Goal: Task Accomplishment & Management: Complete application form

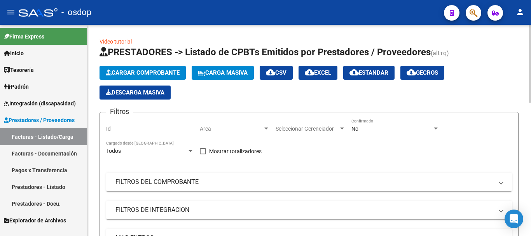
click at [143, 74] on span "Cargar Comprobante" at bounding box center [143, 72] width 74 height 7
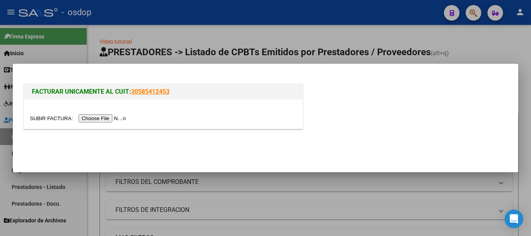
click at [104, 117] on input "file" at bounding box center [79, 118] width 98 height 8
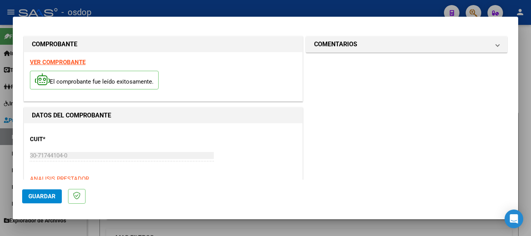
scroll to position [78, 0]
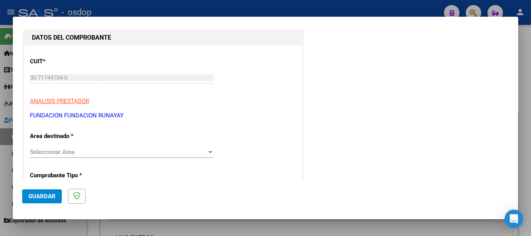
click at [100, 151] on span "Seleccionar Area" at bounding box center [118, 152] width 177 height 7
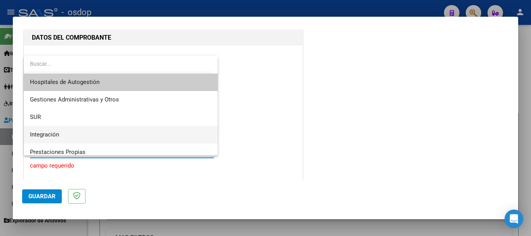
click at [74, 133] on span "Integración" at bounding box center [121, 135] width 182 height 18
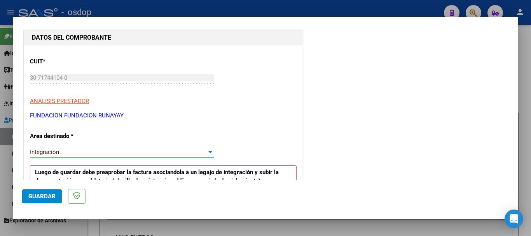
scroll to position [117, 0]
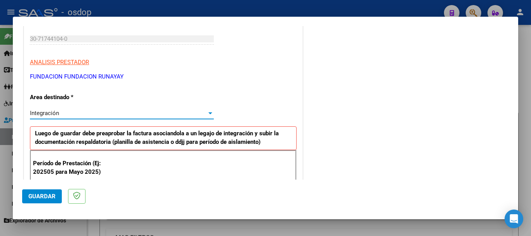
click at [51, 116] on span "Integración" at bounding box center [44, 113] width 29 height 7
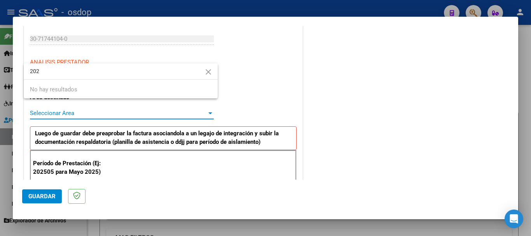
scroll to position [0, 0]
type input "202509"
click at [303, 109] on div at bounding box center [265, 118] width 531 height 236
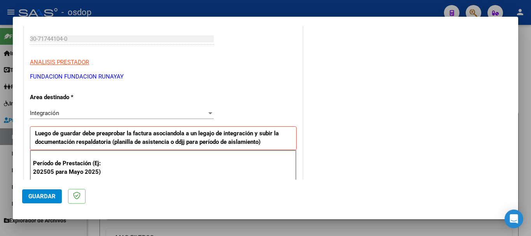
scroll to position [233, 0]
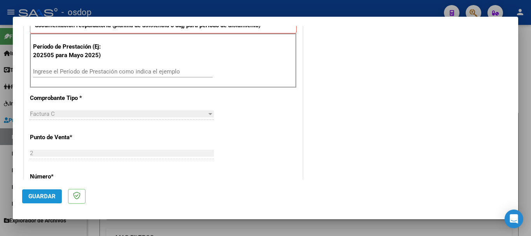
click at [42, 193] on span "Guardar" at bounding box center [41, 196] width 27 height 7
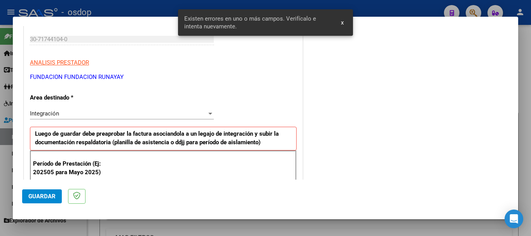
scroll to position [194, 0]
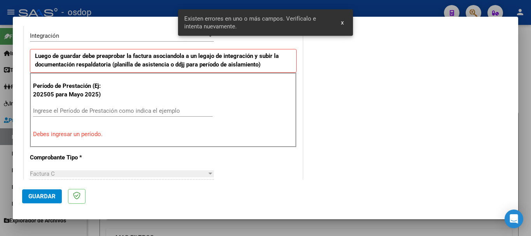
click at [60, 109] on input "Ingrese el Período de Prestación como indica el ejemplo" at bounding box center [123, 110] width 180 height 7
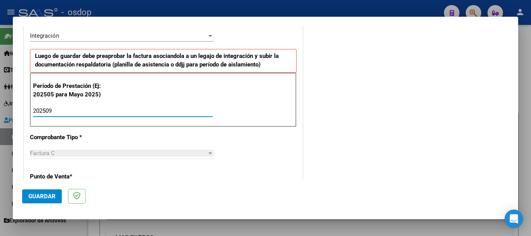
type input "202509"
click at [43, 194] on span "Guardar" at bounding box center [41, 196] width 27 height 7
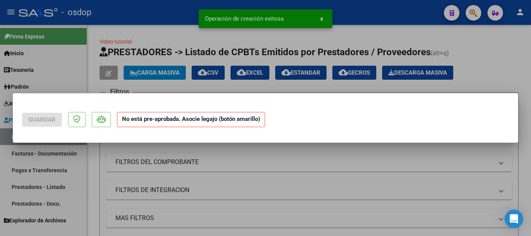
scroll to position [0, 0]
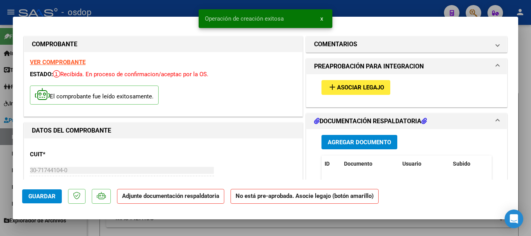
click at [358, 86] on span "Asociar Legajo" at bounding box center [360, 87] width 47 height 7
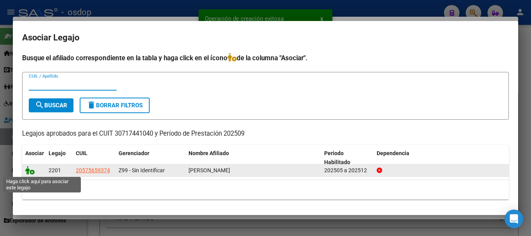
click at [31, 173] on icon at bounding box center [29, 170] width 9 height 9
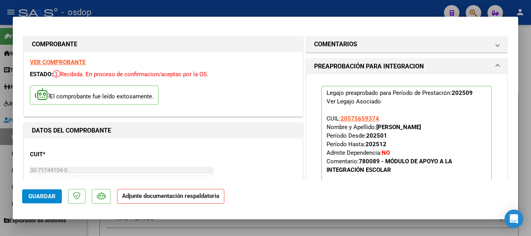
scroll to position [156, 0]
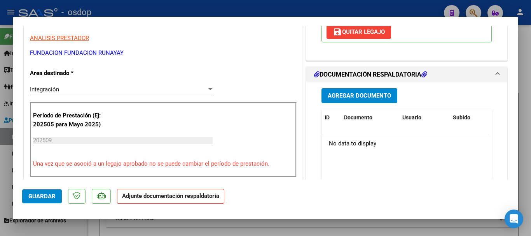
click at [351, 103] on div "Agregar Documento ID Documento Usuario Subido Acción No data to display 0 total…" at bounding box center [407, 159] width 182 height 155
click at [349, 101] on button "Agregar Documento" at bounding box center [360, 95] width 76 height 14
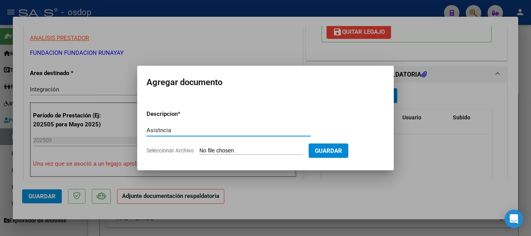
type input "Asistncia"
click at [253, 149] on input "Seleccionar Archivo" at bounding box center [251, 150] width 103 height 7
type input "C:\fakepath\RUNAYAY AIE ASIST.pdf"
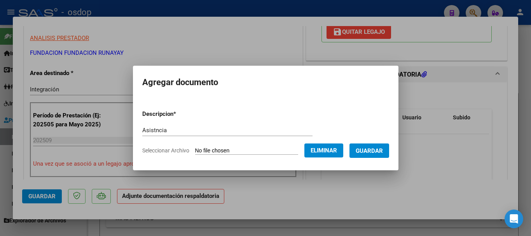
click at [376, 152] on span "Guardar" at bounding box center [369, 150] width 27 height 7
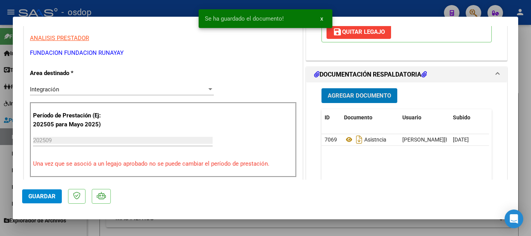
click at [40, 193] on span "Guardar" at bounding box center [41, 196] width 27 height 7
drag, startPoint x: 526, startPoint y: 213, endPoint x: 525, endPoint y: 208, distance: 5.5
click at [526, 213] on div at bounding box center [265, 118] width 531 height 236
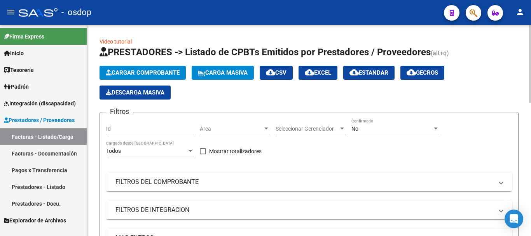
click at [131, 77] on button "Cargar Comprobante" at bounding box center [143, 73] width 86 height 14
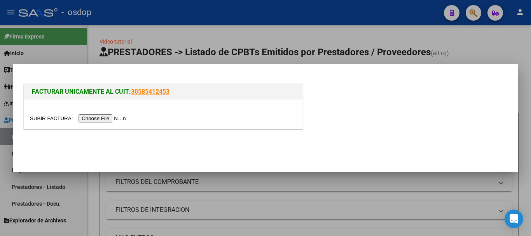
click at [88, 118] on input "file" at bounding box center [79, 118] width 98 height 8
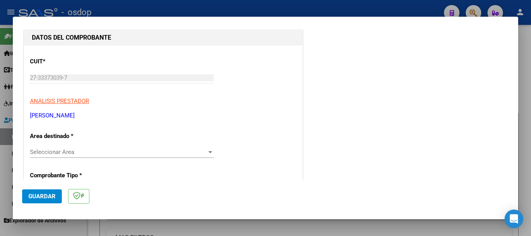
scroll to position [117, 0]
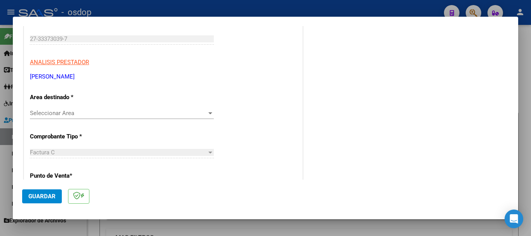
click at [56, 113] on span "Seleccionar Area" at bounding box center [118, 113] width 177 height 7
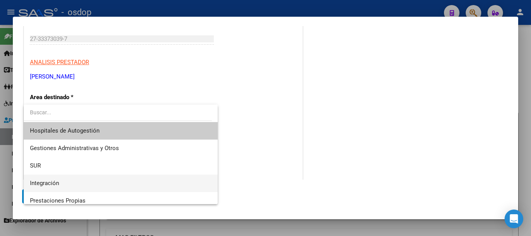
click at [61, 180] on span "Integración" at bounding box center [121, 184] width 182 height 18
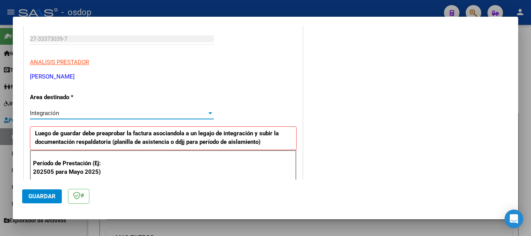
scroll to position [156, 0]
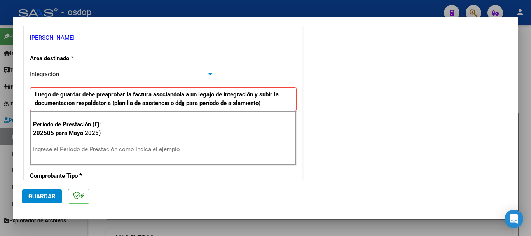
click at [46, 149] on input "Ingrese el Período de Prestación como indica el ejemplo" at bounding box center [123, 149] width 180 height 7
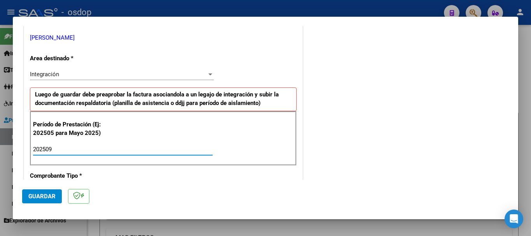
type input "202509"
click at [39, 198] on span "Guardar" at bounding box center [41, 196] width 27 height 7
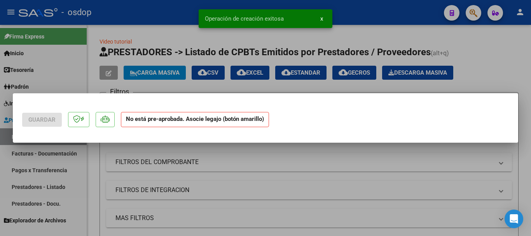
scroll to position [0, 0]
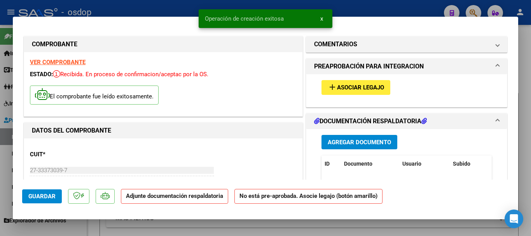
click at [348, 91] on span "Asociar Legajo" at bounding box center [360, 87] width 47 height 7
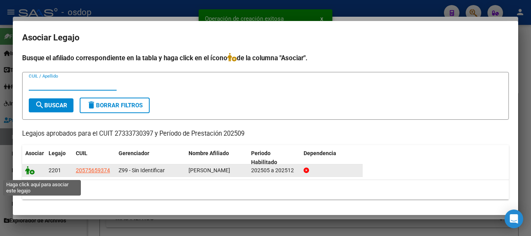
click at [30, 175] on icon at bounding box center [29, 170] width 9 height 9
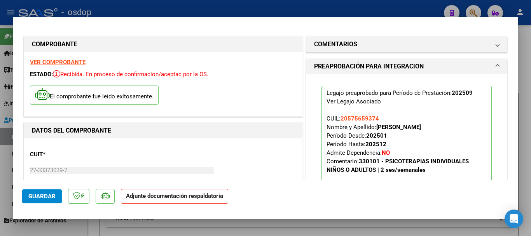
scroll to position [117, 0]
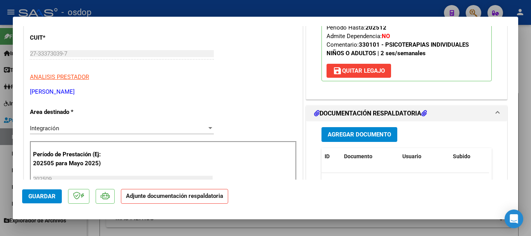
click at [372, 130] on button "Agregar Documento" at bounding box center [360, 134] width 76 height 14
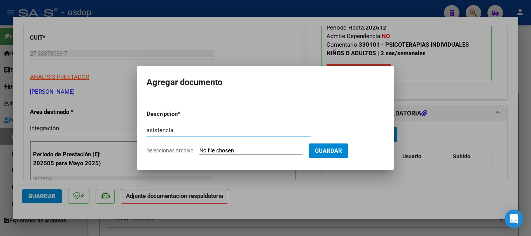
click at [148, 128] on input "asistencia" at bounding box center [229, 130] width 164 height 7
type input "Asistencia"
click at [272, 152] on input "Seleccionar Archivo" at bounding box center [251, 150] width 103 height 7
type input "C:\fakepath\macchi asist.pdf"
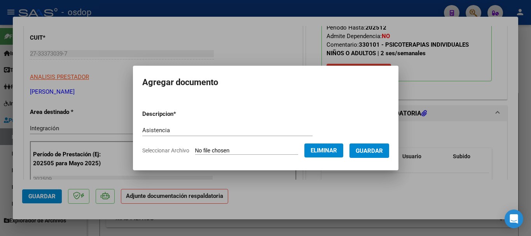
click at [360, 153] on button "Guardar" at bounding box center [370, 151] width 40 height 14
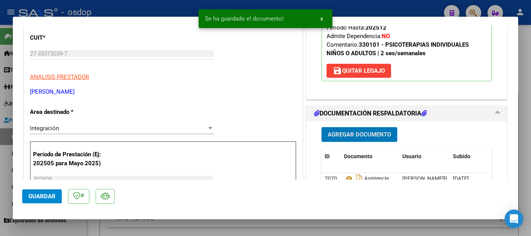
click at [39, 195] on span "Guardar" at bounding box center [41, 196] width 27 height 7
click at [525, 184] on div at bounding box center [265, 118] width 531 height 236
type input "$ 0,00"
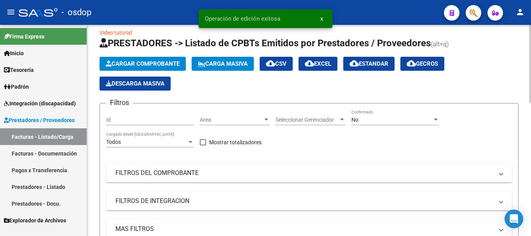
scroll to position [0, 0]
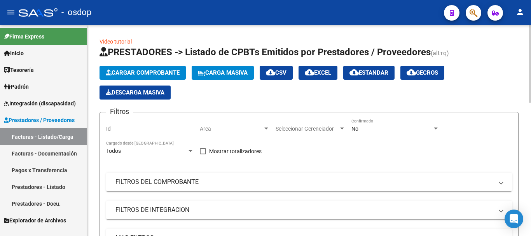
click at [121, 74] on span "Cargar Comprobante" at bounding box center [143, 72] width 74 height 7
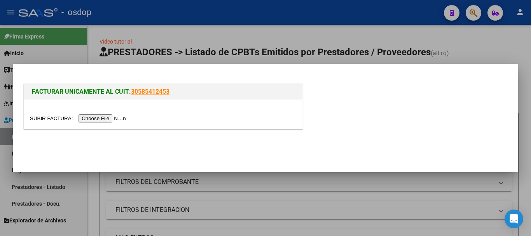
click at [110, 114] on input "file" at bounding box center [79, 118] width 98 height 8
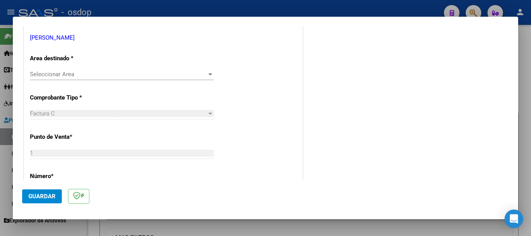
scroll to position [194, 0]
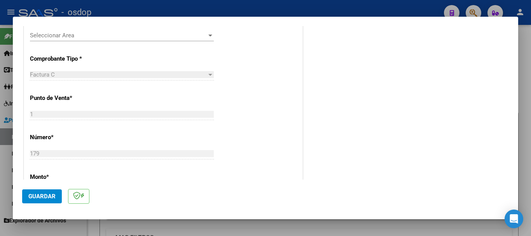
click at [44, 35] on span "Seleccionar Area" at bounding box center [118, 35] width 177 height 7
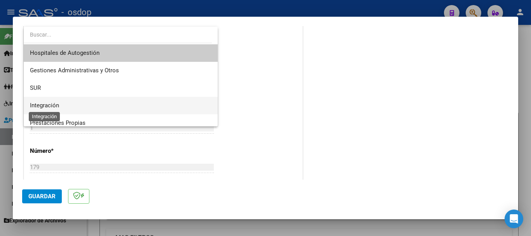
click at [47, 109] on span "Integración" at bounding box center [44, 105] width 29 height 7
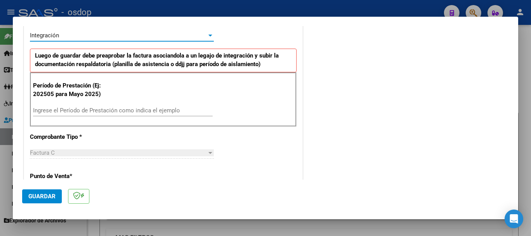
click at [121, 107] on input "Ingrese el Período de Prestación como indica el ejemplo" at bounding box center [123, 110] width 180 height 7
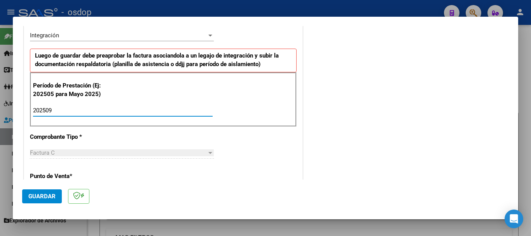
type input "202509"
click at [42, 192] on button "Guardar" at bounding box center [42, 196] width 40 height 14
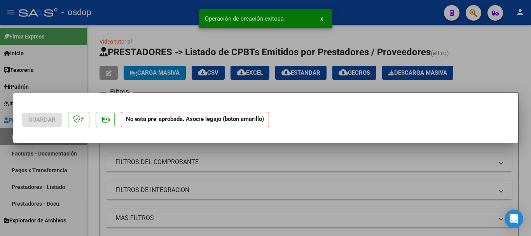
scroll to position [0, 0]
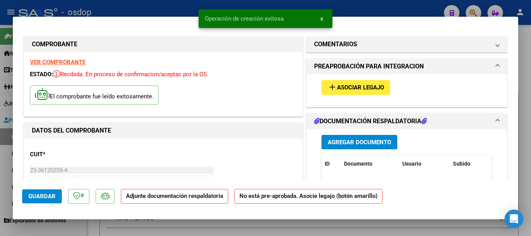
click at [360, 94] on button "add Asociar Legajo" at bounding box center [356, 87] width 69 height 14
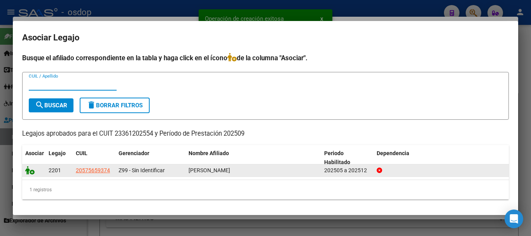
click at [26, 172] on icon at bounding box center [29, 170] width 9 height 9
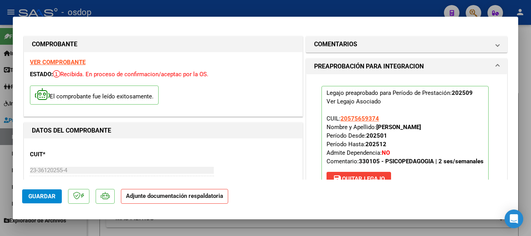
scroll to position [156, 0]
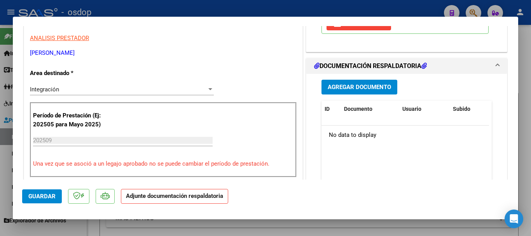
click at [350, 86] on span "Agregar Documento" at bounding box center [359, 87] width 63 height 7
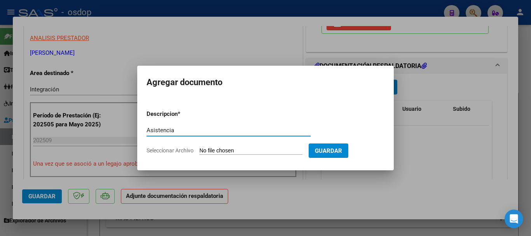
type input "Asistencia"
click at [261, 158] on form "Descripcion * Asistencia Escriba aquí una descripcion Seleccionar Archivo Guard…" at bounding box center [266, 132] width 238 height 57
click at [263, 153] on input "Seleccionar Archivo" at bounding box center [251, 150] width 103 height 7
type input "C:\fakepath\[PERSON_NAME] asist.pdf"
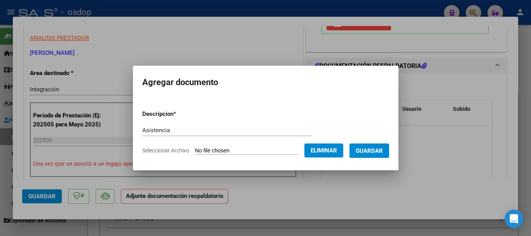
click at [369, 153] on span "Guardar" at bounding box center [369, 150] width 27 height 7
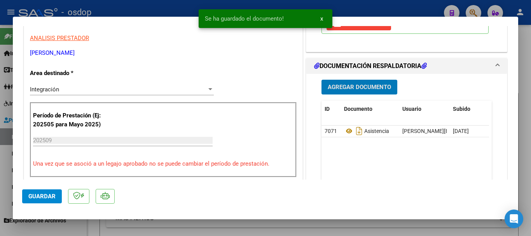
click at [39, 197] on span "Guardar" at bounding box center [41, 196] width 27 height 7
click at [523, 175] on div at bounding box center [265, 118] width 531 height 236
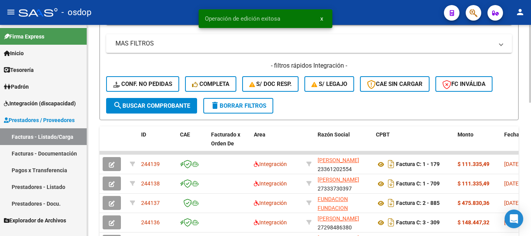
scroll to position [0, 0]
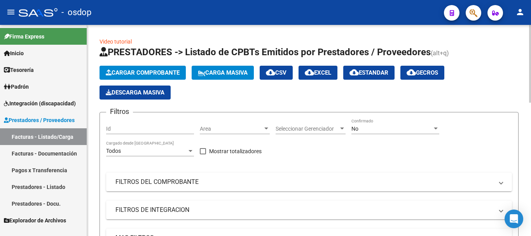
click at [120, 77] on button "Cargar Comprobante" at bounding box center [143, 73] width 86 height 14
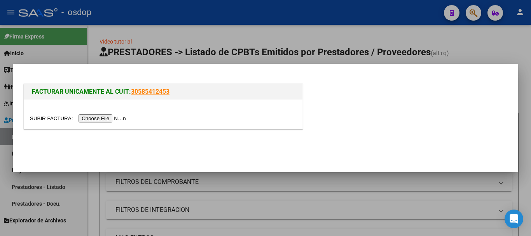
click at [101, 119] on input "file" at bounding box center [79, 118] width 98 height 8
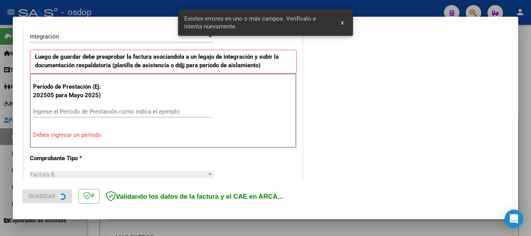
scroll to position [194, 0]
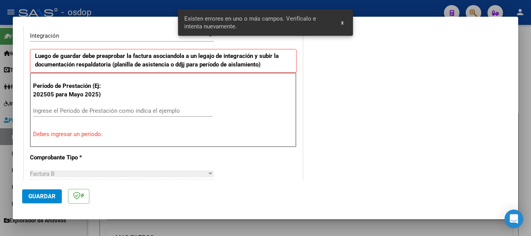
drag, startPoint x: 61, startPoint y: 109, endPoint x: 61, endPoint y: 100, distance: 9.0
click at [61, 109] on input "Ingrese el Período de Prestación como indica el ejemplo" at bounding box center [123, 110] width 180 height 7
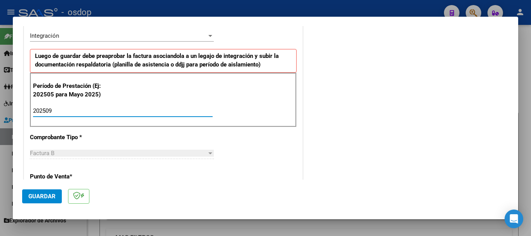
type input "202509"
click at [59, 198] on button "Guardar" at bounding box center [42, 196] width 40 height 14
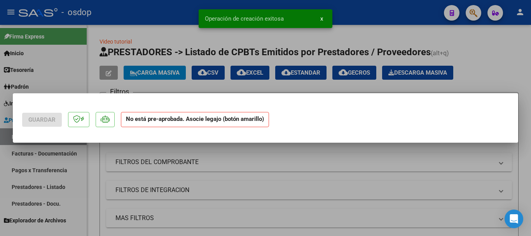
scroll to position [0, 0]
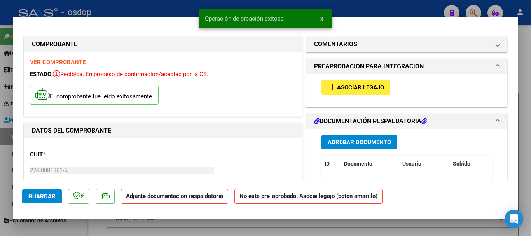
click at [364, 92] on button "add Asociar Legajo" at bounding box center [356, 87] width 69 height 14
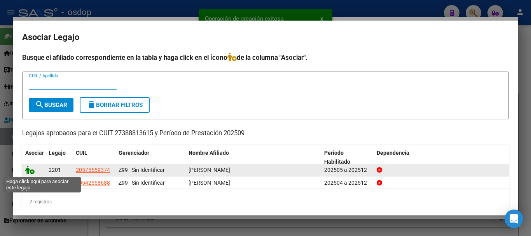
click at [28, 172] on icon at bounding box center [29, 170] width 9 height 9
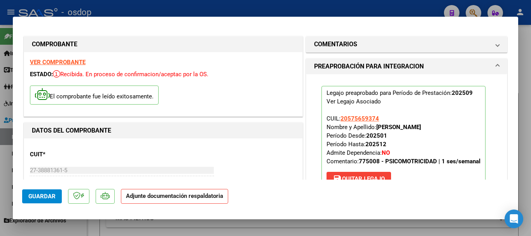
scroll to position [117, 0]
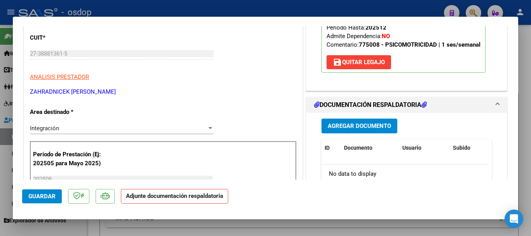
click at [348, 124] on span "Agregar Documento" at bounding box center [359, 126] width 63 height 7
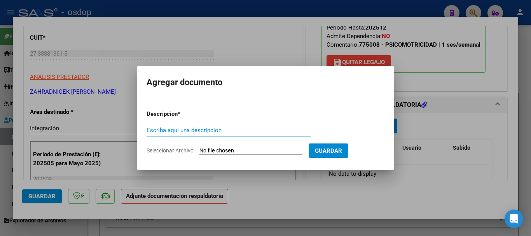
click at [163, 133] on input "Escriba aquí una descripcion" at bounding box center [229, 130] width 164 height 7
type input "Asistencia"
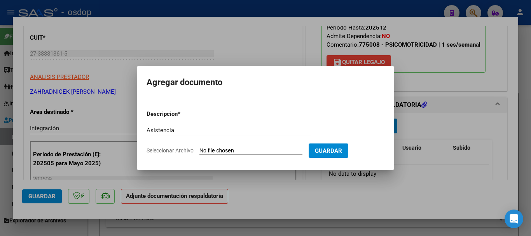
click at [232, 147] on input "Seleccionar Archivo" at bounding box center [251, 150] width 103 height 7
type input "C:\fakepath\[PERSON_NAME].pdf"
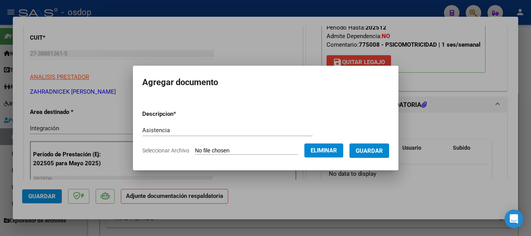
click at [368, 157] on button "Guardar" at bounding box center [370, 151] width 40 height 14
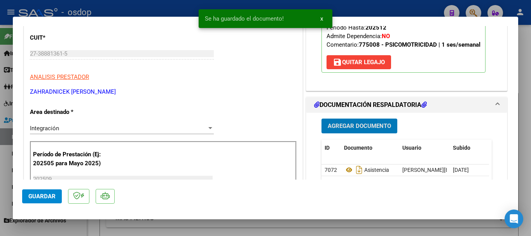
click at [35, 197] on span "Guardar" at bounding box center [41, 196] width 27 height 7
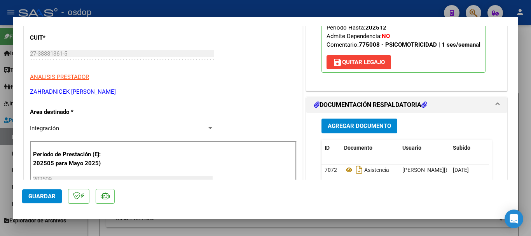
click at [58, 196] on button "Guardar" at bounding box center [42, 196] width 40 height 14
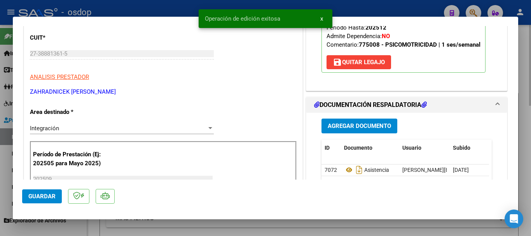
click at [523, 170] on div at bounding box center [265, 118] width 531 height 236
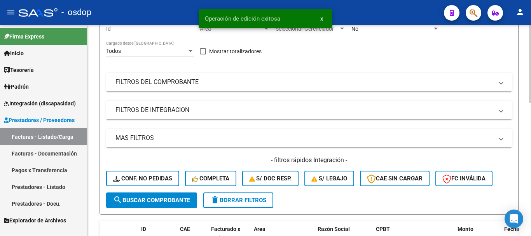
scroll to position [0, 0]
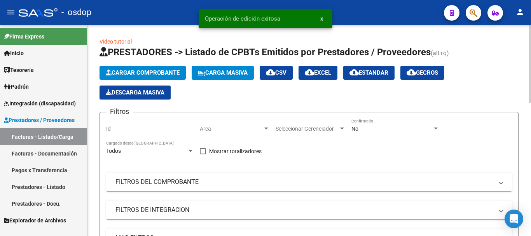
click at [124, 68] on button "Cargar Comprobante" at bounding box center [143, 73] width 86 height 14
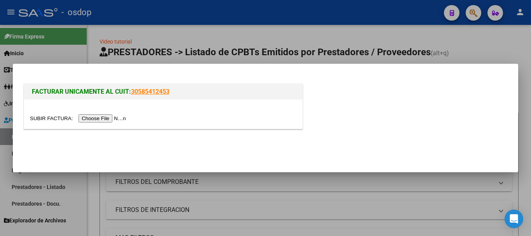
click at [97, 120] on input "file" at bounding box center [79, 118] width 98 height 8
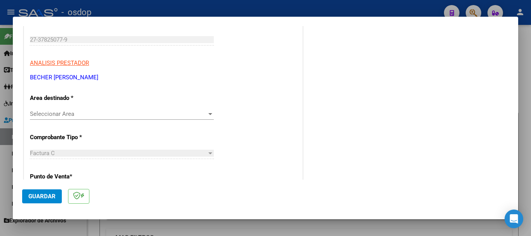
scroll to position [117, 0]
click at [40, 114] on span "Seleccionar Area" at bounding box center [118, 113] width 177 height 7
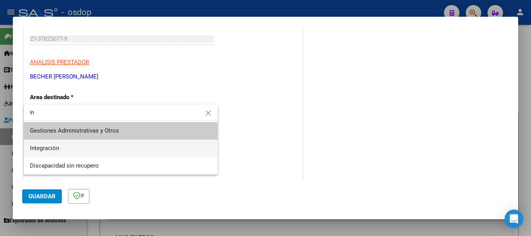
type input "in"
click at [61, 151] on span "Integración" at bounding box center [121, 149] width 182 height 18
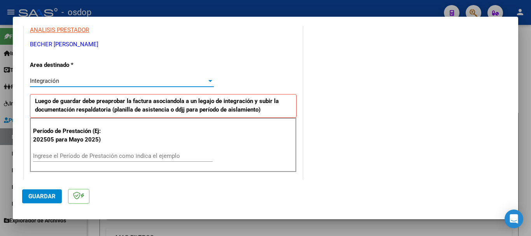
scroll to position [233, 0]
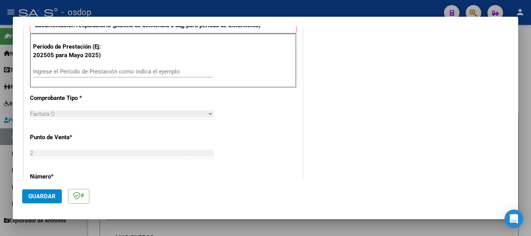
click at [41, 72] on input "Ingrese el Período de Prestación como indica el ejemplo" at bounding box center [123, 71] width 180 height 7
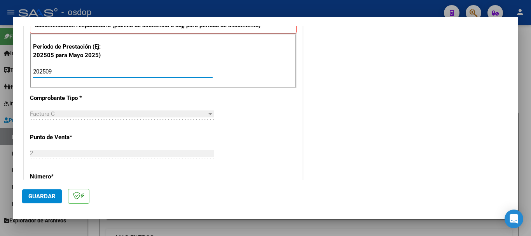
type input "202509"
click at [34, 193] on span "Guardar" at bounding box center [41, 196] width 27 height 7
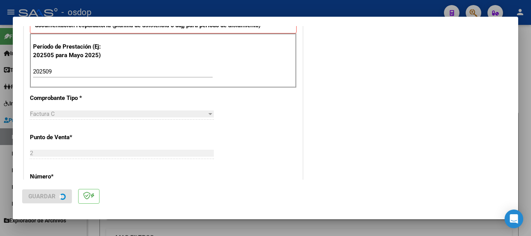
scroll to position [0, 0]
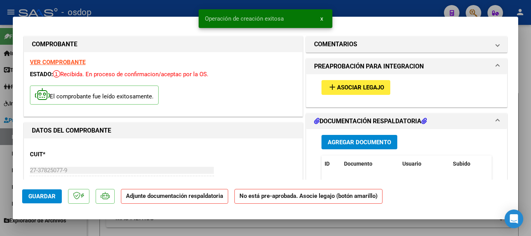
click at [341, 92] on button "add Asociar Legajo" at bounding box center [356, 87] width 69 height 14
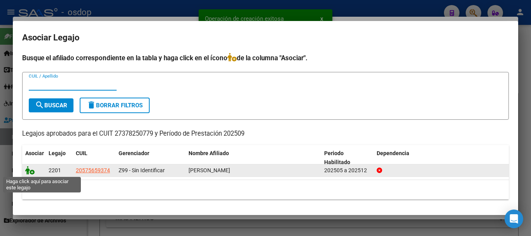
click at [32, 171] on icon at bounding box center [29, 170] width 9 height 9
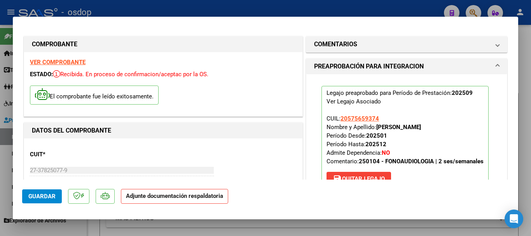
scroll to position [117, 0]
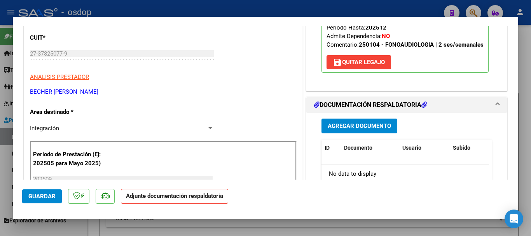
click at [353, 133] on div "Agregar Documento ID Documento Usuario Subido Acción No data to display 0 total…" at bounding box center [407, 190] width 182 height 155
click at [352, 129] on span "Agregar Documento" at bounding box center [359, 126] width 63 height 7
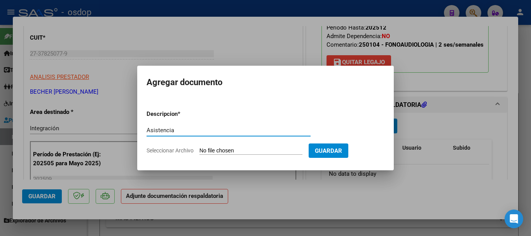
type input "Asistencia"
click at [236, 151] on input "Seleccionar Archivo" at bounding box center [251, 150] width 103 height 7
type input "C:\fakepath\becher asist.pdf"
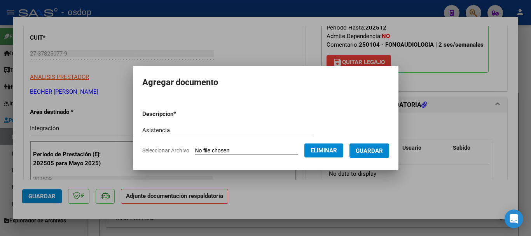
click at [385, 144] on button "Guardar" at bounding box center [370, 151] width 40 height 14
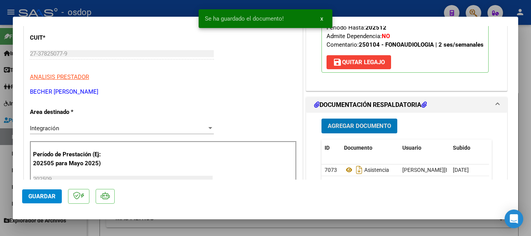
click at [33, 200] on span "Guardar" at bounding box center [41, 196] width 27 height 7
click at [524, 191] on div at bounding box center [265, 118] width 531 height 236
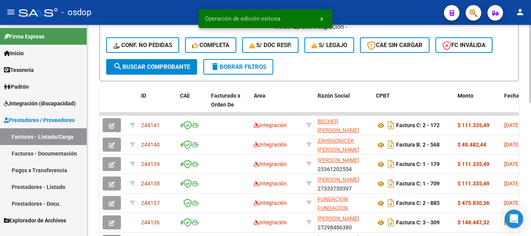
scroll to position [0, 0]
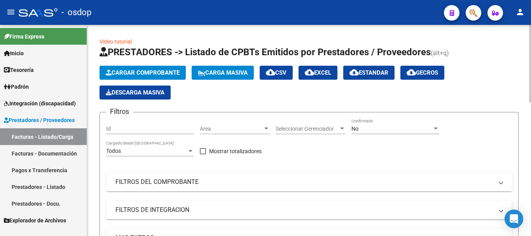
click at [120, 72] on span "Cargar Comprobante" at bounding box center [143, 72] width 74 height 7
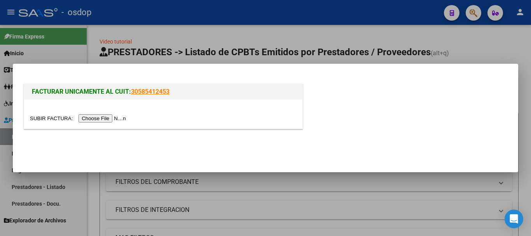
click at [114, 120] on input "file" at bounding box center [79, 118] width 98 height 8
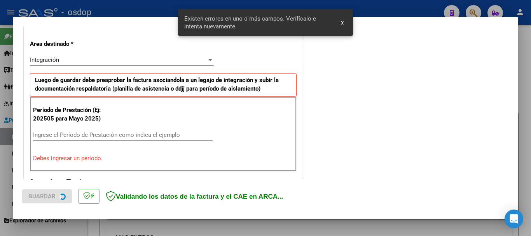
scroll to position [180, 0]
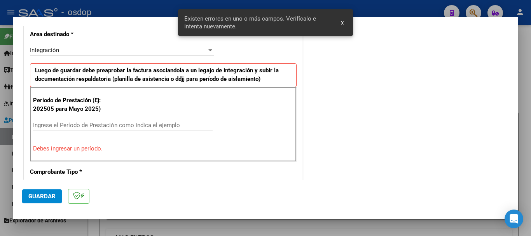
click at [83, 127] on input "Ingrese el Período de Prestación como indica el ejemplo" at bounding box center [123, 125] width 180 height 7
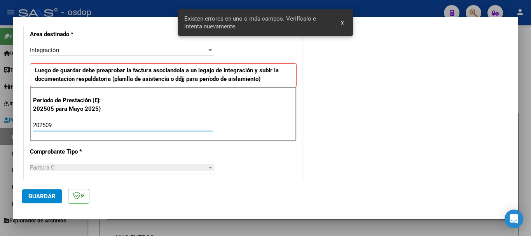
type input "202509"
click at [37, 198] on span "Guardar" at bounding box center [41, 196] width 27 height 7
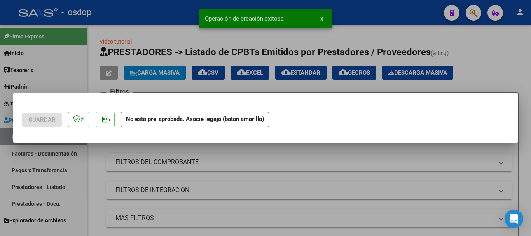
scroll to position [0, 0]
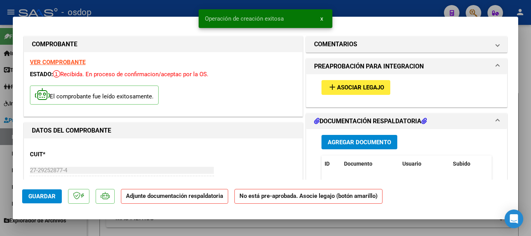
click at [340, 84] on span "add Asociar Legajo" at bounding box center [356, 87] width 56 height 7
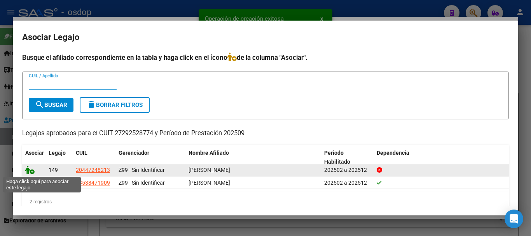
click at [32, 172] on icon at bounding box center [29, 170] width 9 height 9
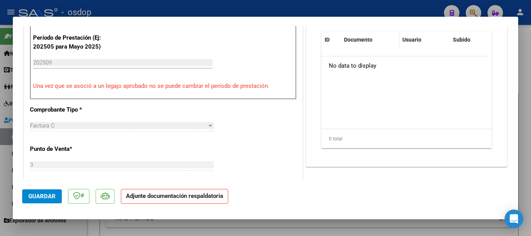
scroll to position [156, 0]
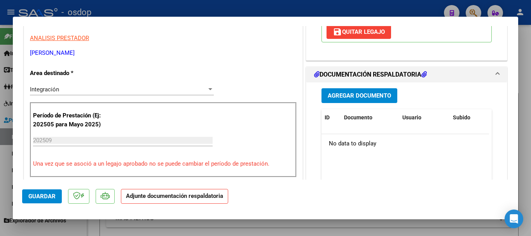
click at [352, 95] on span "Agregar Documento" at bounding box center [359, 96] width 63 height 7
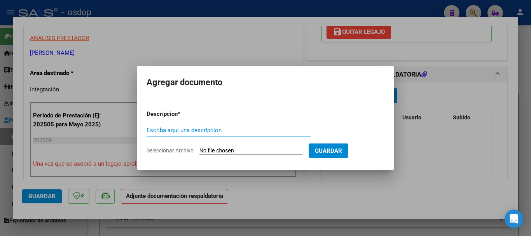
drag, startPoint x: 194, startPoint y: 130, endPoint x: 193, endPoint y: 124, distance: 5.6
click at [194, 129] on input "Escriba aquí una descripcion" at bounding box center [229, 130] width 164 height 7
type input "Asistencia"
click at [246, 150] on input "Seleccionar Archivo" at bounding box center [251, 150] width 103 height 7
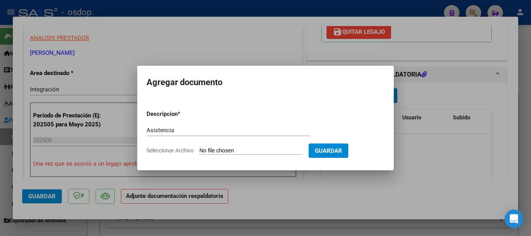
type input "C:\fakepath\nsm asist.pdf"
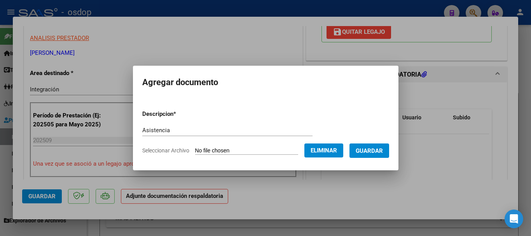
click at [368, 153] on span "Guardar" at bounding box center [369, 150] width 27 height 7
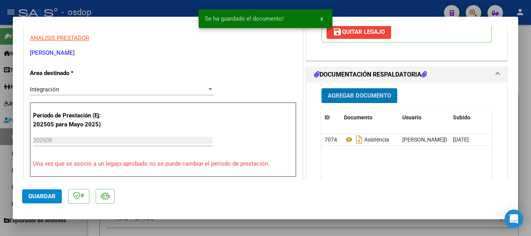
click at [31, 198] on span "Guardar" at bounding box center [41, 196] width 27 height 7
click at [522, 204] on div at bounding box center [265, 118] width 531 height 236
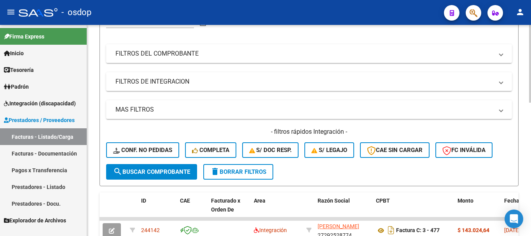
scroll to position [78, 0]
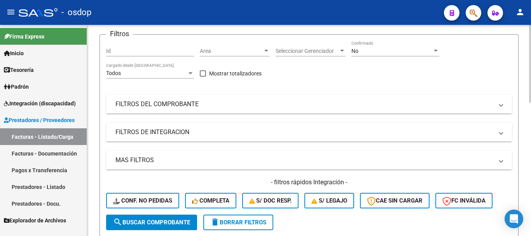
click at [135, 110] on mat-expansion-panel-header "FILTROS DEL COMPROBANTE" at bounding box center [309, 104] width 406 height 19
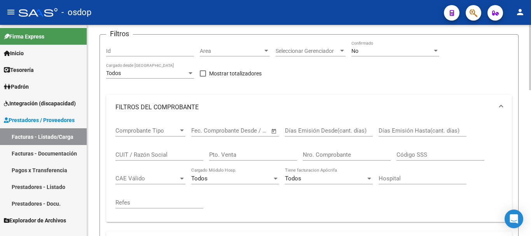
click at [159, 153] on input "CUIT / Razón Social" at bounding box center [160, 154] width 88 height 7
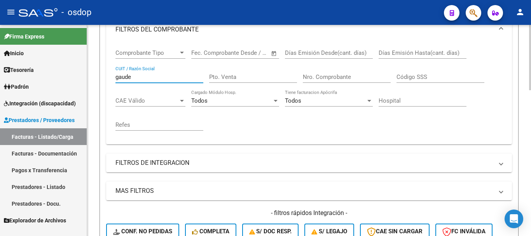
scroll to position [272, 0]
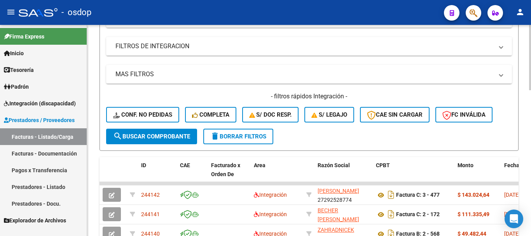
type input "gaude"
click at [131, 135] on span "search Buscar Comprobante" at bounding box center [151, 136] width 77 height 7
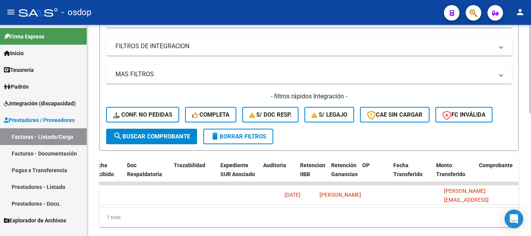
scroll to position [0, 0]
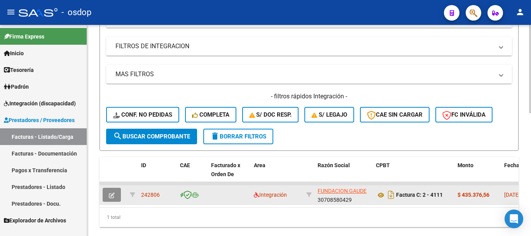
click at [117, 196] on button "button" at bounding box center [112, 195] width 18 height 14
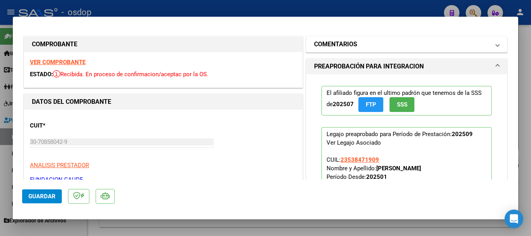
click at [431, 49] on mat-panel-title "COMENTARIOS" at bounding box center [402, 44] width 176 height 9
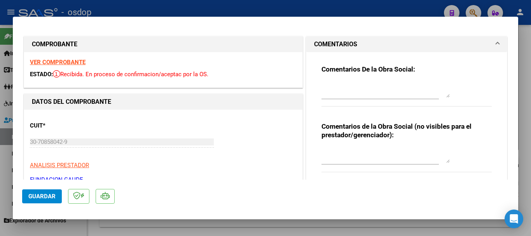
click at [431, 49] on mat-panel-title "COMENTARIOS" at bounding box center [402, 44] width 176 height 9
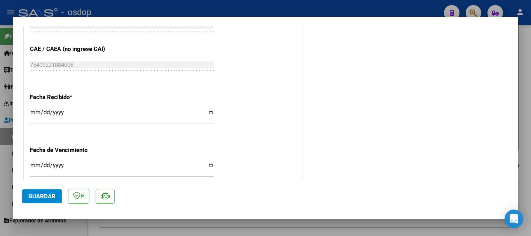
scroll to position [558, 0]
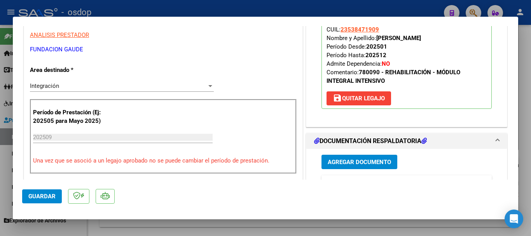
click at [531, 175] on div at bounding box center [265, 118] width 531 height 236
type input "$ 0,00"
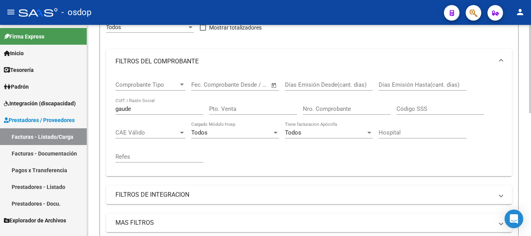
scroll to position [117, 0]
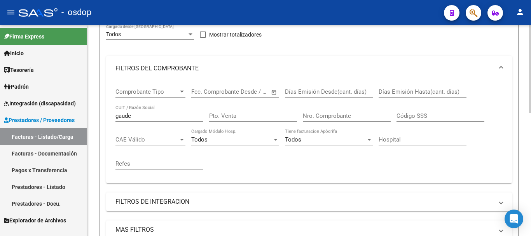
drag, startPoint x: 154, startPoint y: 120, endPoint x: 121, endPoint y: 120, distance: 33.4
click at [121, 120] on div "gaude CUIT / Razón Social" at bounding box center [160, 113] width 88 height 17
drag, startPoint x: 144, startPoint y: 118, endPoint x: 71, endPoint y: 97, distance: 75.6
click at [49, 115] on mat-sidenav-container "Firma Express Inicio Calendario SSS Instructivos Contacto OS Tesorería Extracto…" at bounding box center [265, 130] width 531 height 211
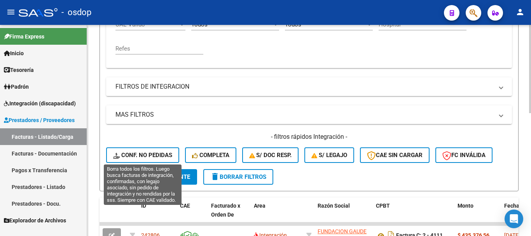
scroll to position [233, 0]
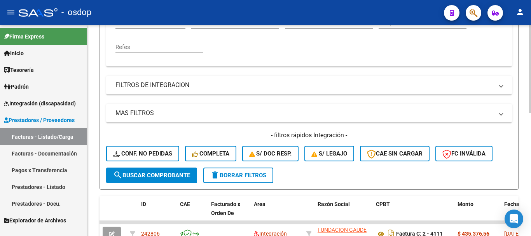
click at [166, 177] on span "search Buscar Comprobante" at bounding box center [151, 175] width 77 height 7
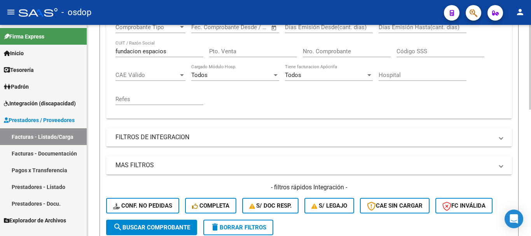
scroll to position [119, 0]
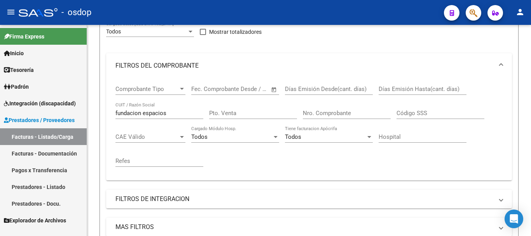
drag, startPoint x: 168, startPoint y: 115, endPoint x: 70, endPoint y: 103, distance: 98.4
click at [70, 103] on mat-sidenav-container "Firma Express Inicio Calendario SSS Instructivos Contacto OS Tesorería Extracto…" at bounding box center [265, 130] width 531 height 211
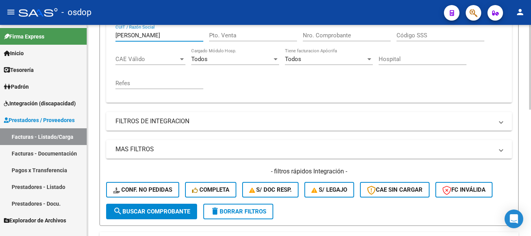
drag, startPoint x: 172, startPoint y: 211, endPoint x: 177, endPoint y: 200, distance: 12.0
click at [172, 210] on span "search Buscar Comprobante" at bounding box center [151, 211] width 77 height 7
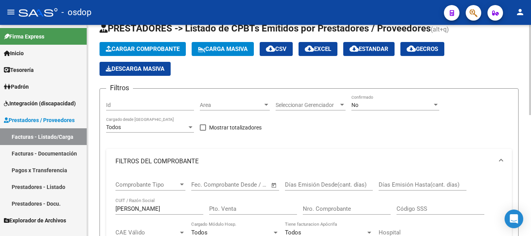
scroll to position [78, 0]
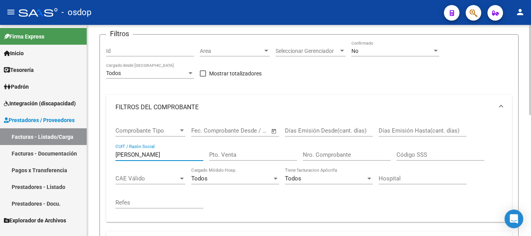
drag, startPoint x: 176, startPoint y: 155, endPoint x: 126, endPoint y: 155, distance: 50.2
click at [126, 155] on input "[PERSON_NAME]" at bounding box center [160, 154] width 88 height 7
type input "n"
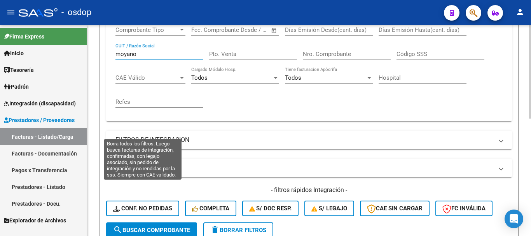
scroll to position [265, 0]
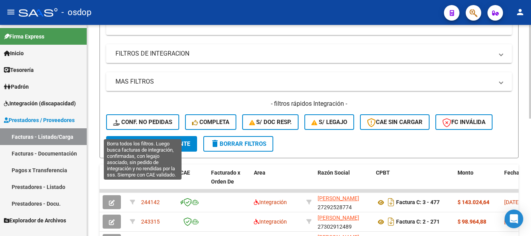
click at [137, 147] on span "search Buscar Comprobante" at bounding box center [151, 143] width 77 height 7
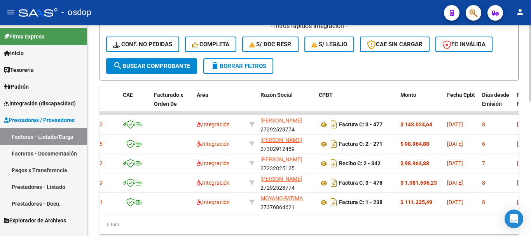
scroll to position [0, 0]
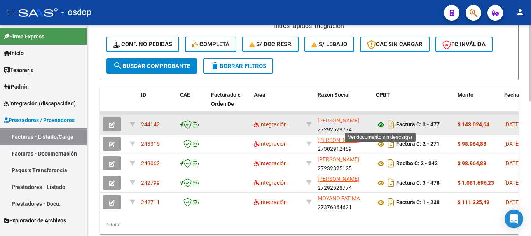
click at [382, 124] on icon at bounding box center [381, 124] width 10 height 9
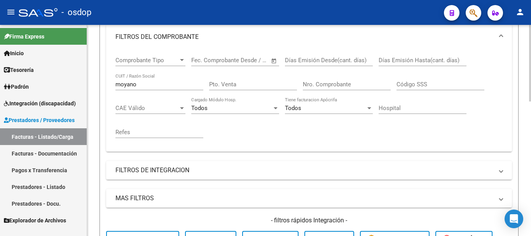
scroll to position [109, 0]
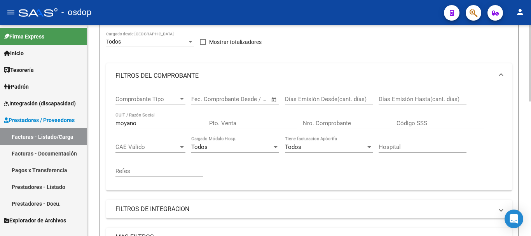
click at [147, 126] on input "moyano" at bounding box center [160, 123] width 88 height 7
type input "m"
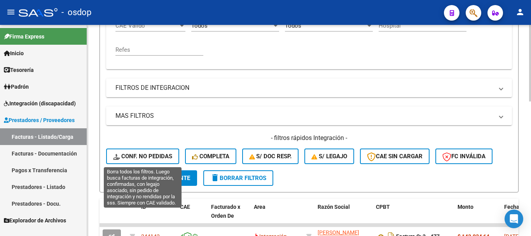
scroll to position [343, 0]
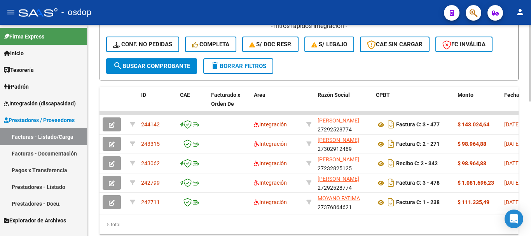
type input "fayo"
click at [143, 67] on span "search Buscar Comprobante" at bounding box center [151, 66] width 77 height 7
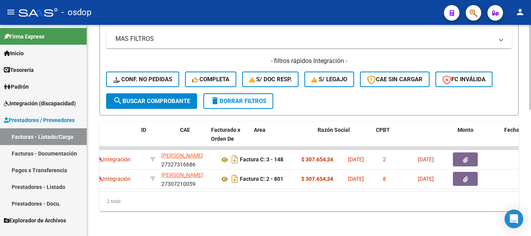
scroll to position [0, 0]
